Goal: Transaction & Acquisition: Purchase product/service

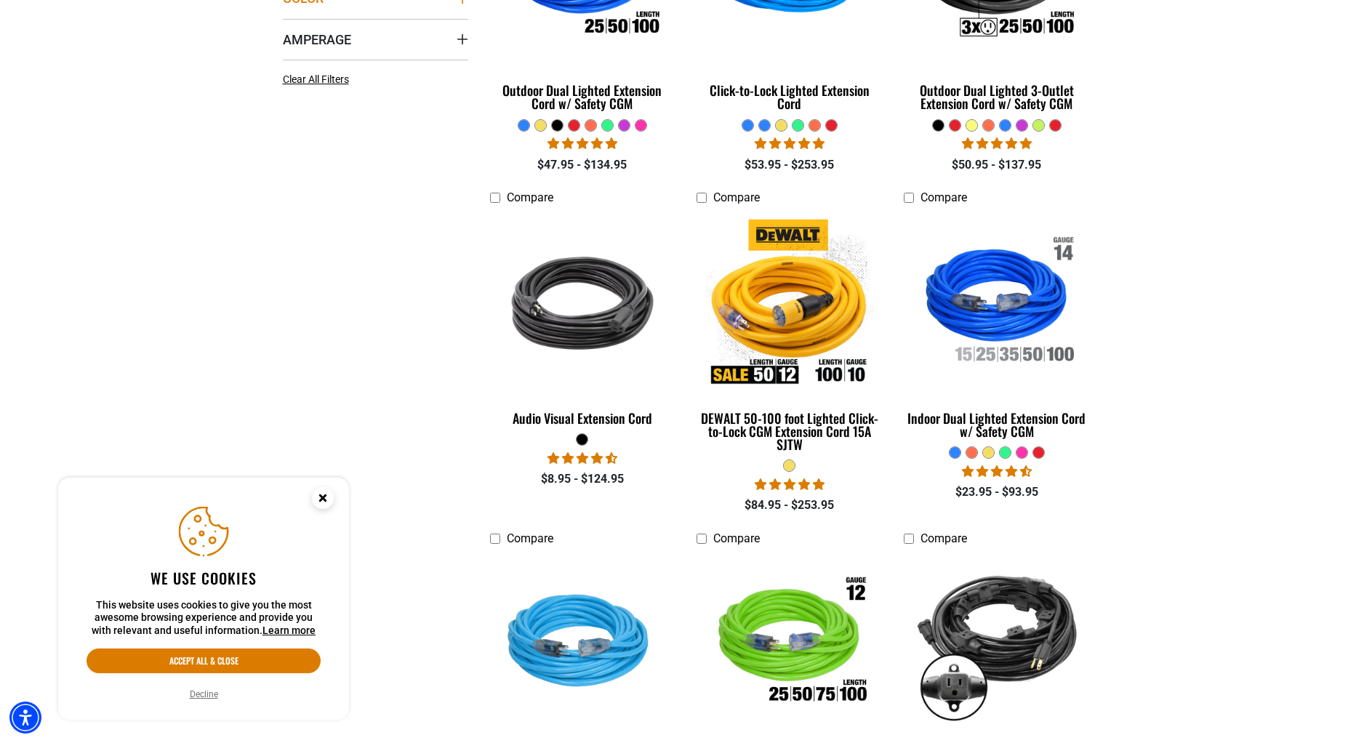
scroll to position [582, 0]
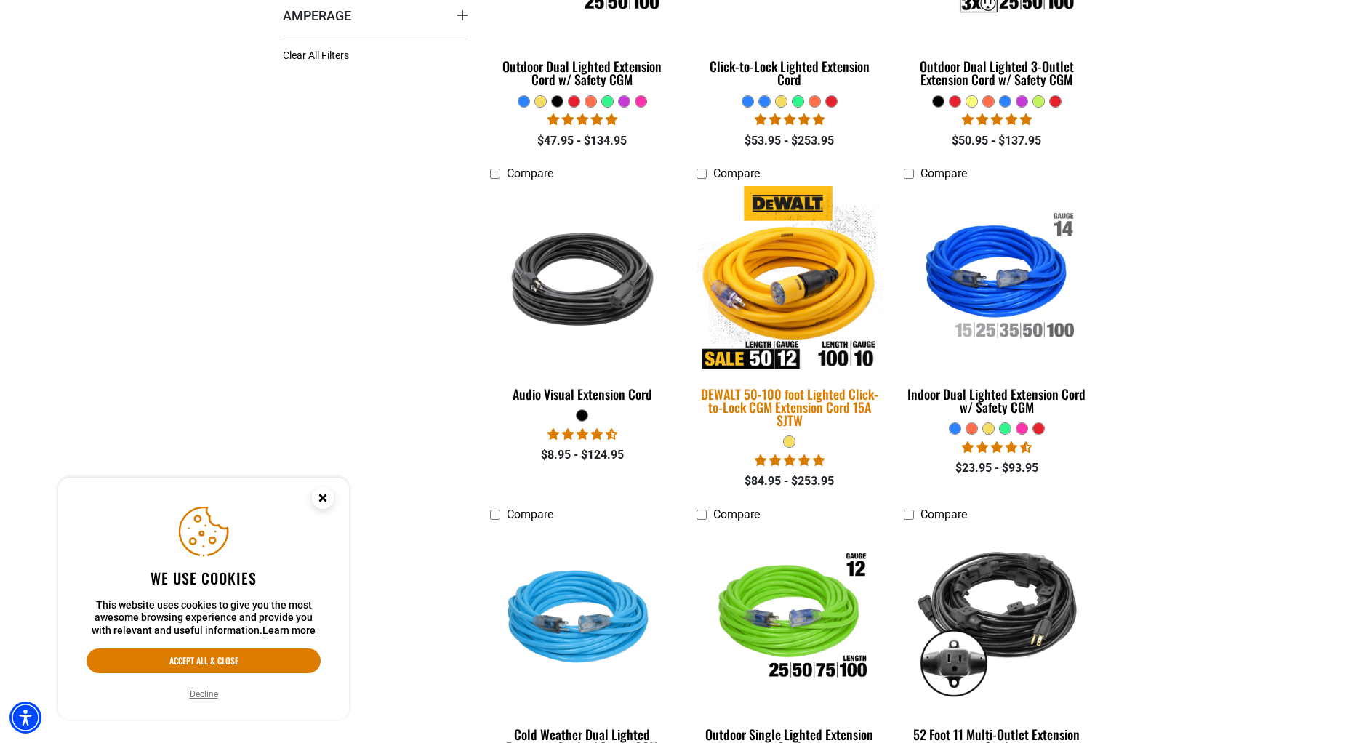
click at [782, 288] on img at bounding box center [790, 279] width 204 height 186
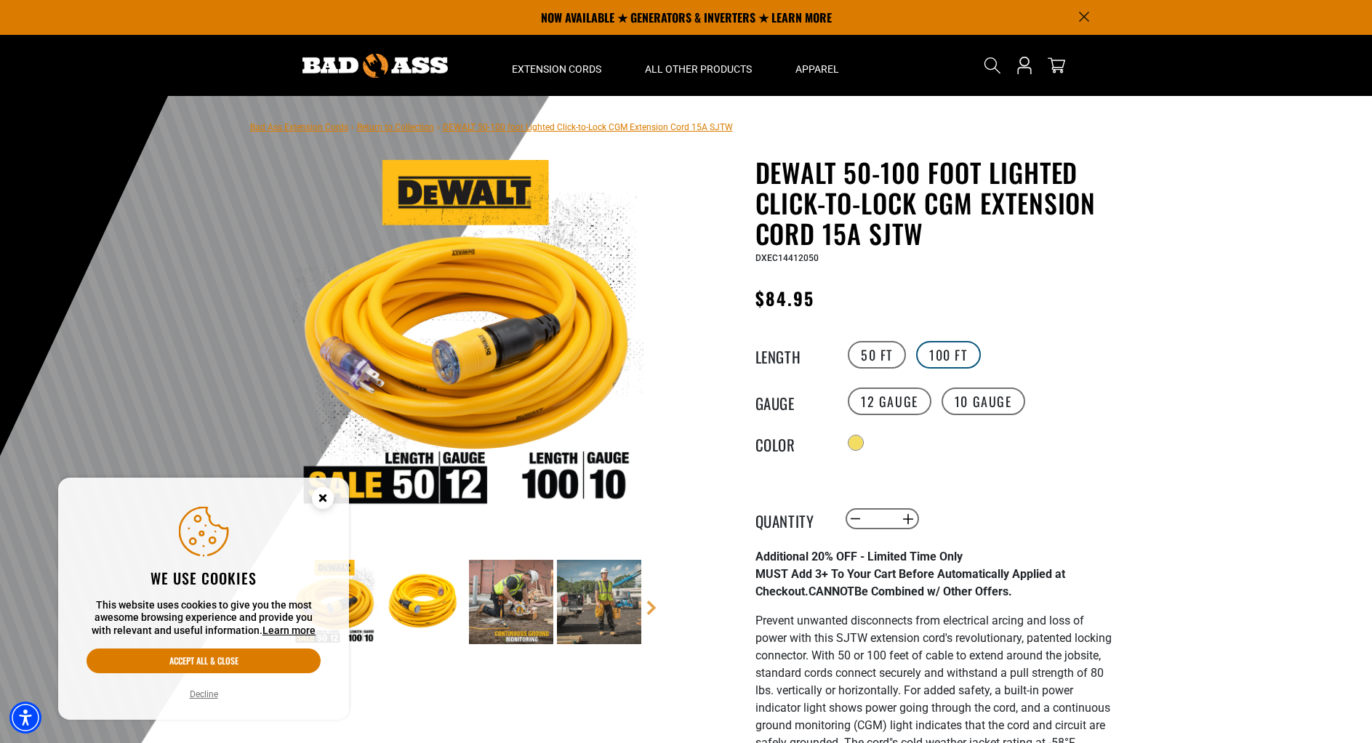
click at [954, 353] on label "100 FT" at bounding box center [948, 355] width 65 height 28
